Goal: Information Seeking & Learning: Learn about a topic

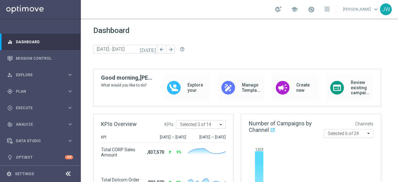
click at [153, 50] on icon "[DATE]" at bounding box center [148, 49] width 17 height 6
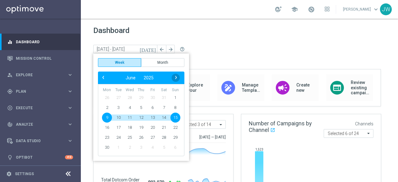
click at [177, 80] on span "›" at bounding box center [176, 77] width 8 height 8
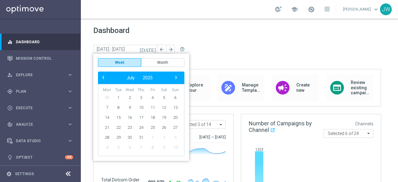
click at [177, 80] on span "›" at bounding box center [176, 77] width 8 height 8
click at [107, 136] on span "25" at bounding box center [107, 137] width 10 height 10
type input "[DATE] - [DATE]"
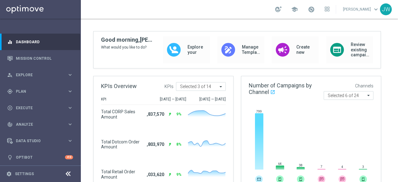
scroll to position [39, 0]
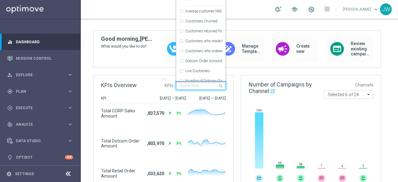
click at [218, 86] on span at bounding box center [222, 86] width 8 height 8
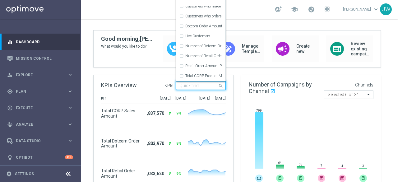
scroll to position [0, 0]
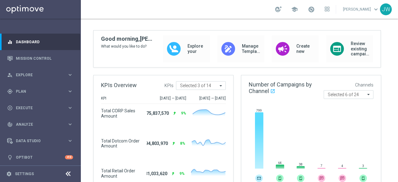
click at [144, 13] on div "school [PERSON_NAME] keyboard_arrow_down JW" at bounding box center [239, 9] width 317 height 19
